Goal: Task Accomplishment & Management: Manage account settings

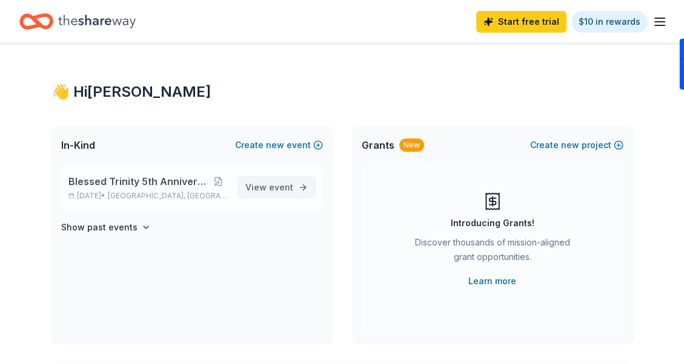
click at [272, 186] on span "event" at bounding box center [281, 187] width 24 height 10
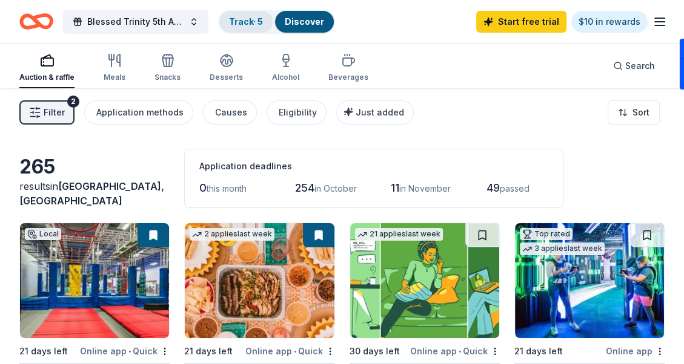
click at [232, 15] on div "Track · 5" at bounding box center [245, 22] width 53 height 22
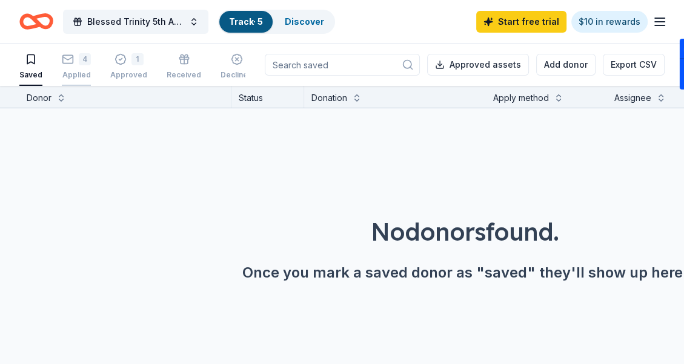
click at [79, 64] on div "4" at bounding box center [85, 59] width 12 height 12
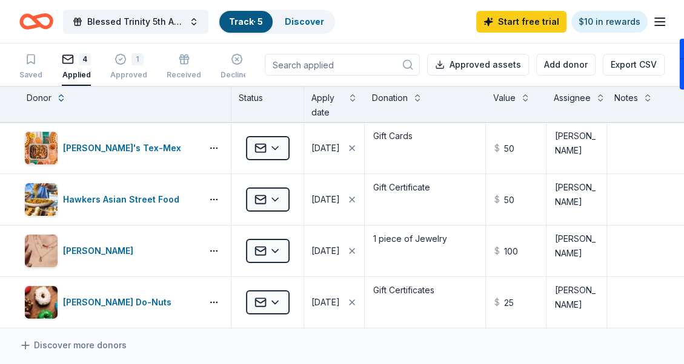
click at [661, 22] on icon "button" at bounding box center [659, 22] width 15 height 15
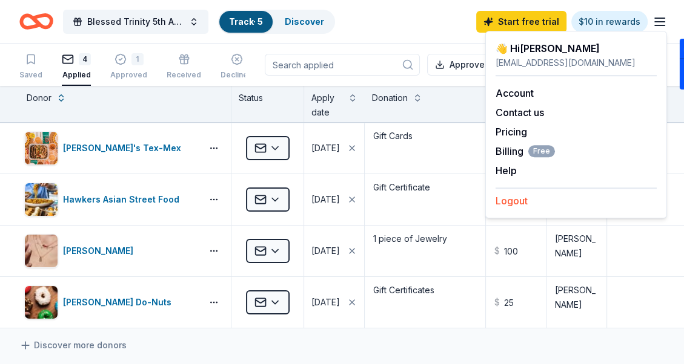
click at [514, 197] on button "Logout" at bounding box center [511, 201] width 32 height 15
